Goal: Transaction & Acquisition: Obtain resource

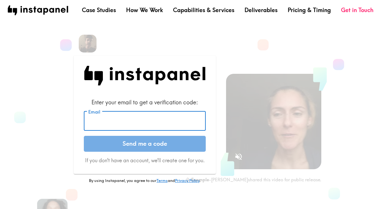
click at [159, 124] on input "Email" at bounding box center [145, 121] width 122 height 20
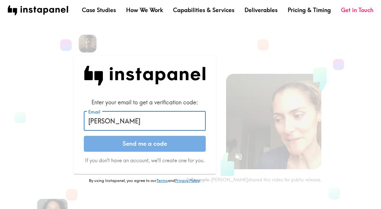
type input "[EMAIL_ADDRESS][DOMAIN_NAME]"
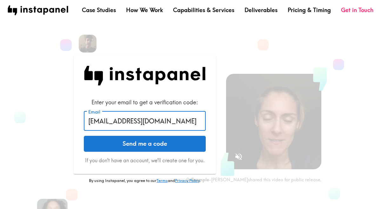
click at [155, 144] on button "Send me a code" at bounding box center [145, 144] width 122 height 16
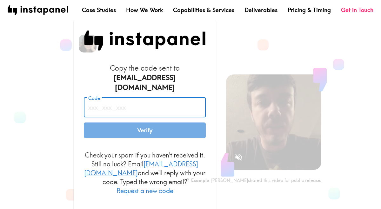
paste input "DqN_aJK_nMG"
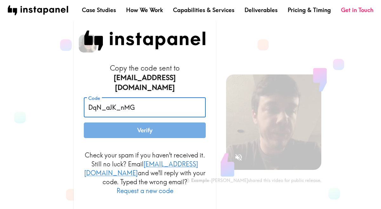
type input "DqN_aJK_nMG"
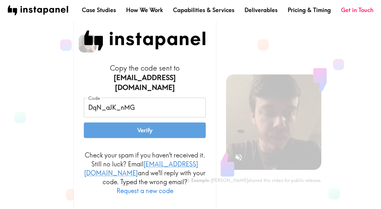
click at [124, 126] on button "Verify" at bounding box center [145, 130] width 122 height 16
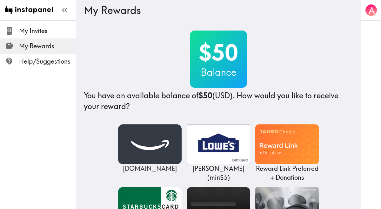
click at [162, 142] on img at bounding box center [149, 144] width 63 height 40
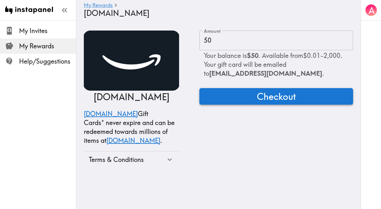
click at [233, 97] on button "Checkout" at bounding box center [276, 96] width 154 height 17
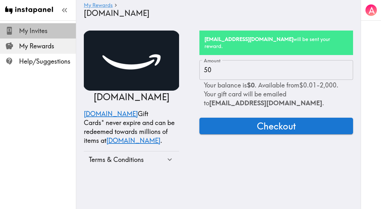
click at [45, 32] on span "My Invites" at bounding box center [47, 30] width 57 height 9
